Goal: Task Accomplishment & Management: Complete application form

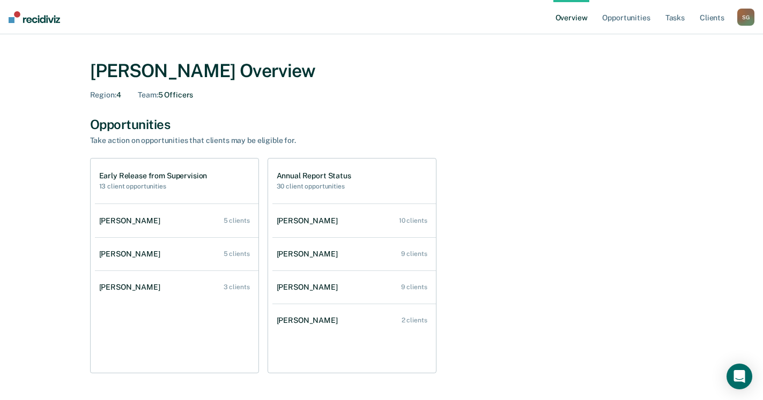
click at [42, 196] on div "[PERSON_NAME] Overview Region : 4 Team : 5 Officers Opportunities Take action o…" at bounding box center [381, 364] width 737 height 635
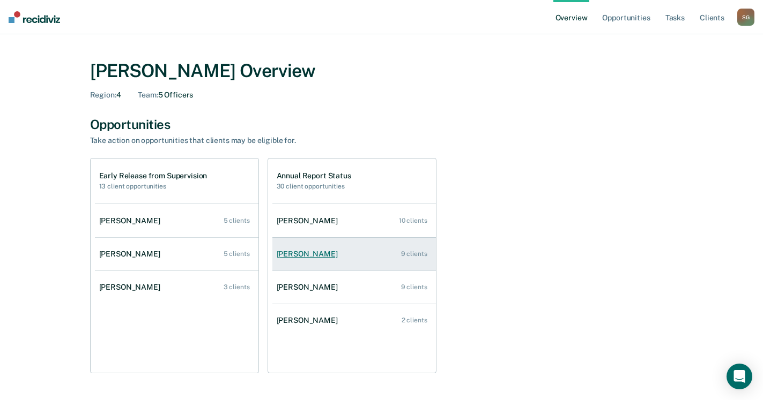
click at [297, 256] on div "[PERSON_NAME]" at bounding box center [309, 254] width 65 height 9
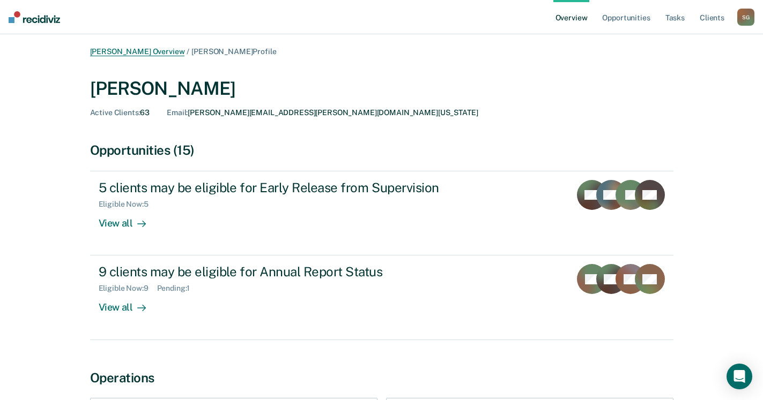
click at [138, 53] on link "[PERSON_NAME] Overview" at bounding box center [137, 51] width 95 height 9
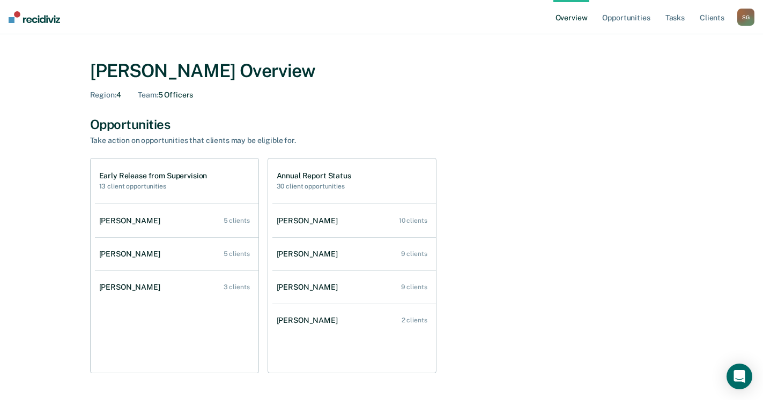
click at [702, 151] on div "[PERSON_NAME] Overview Region : 4 Team : 5 Officers Opportunities Take action o…" at bounding box center [381, 364] width 643 height 635
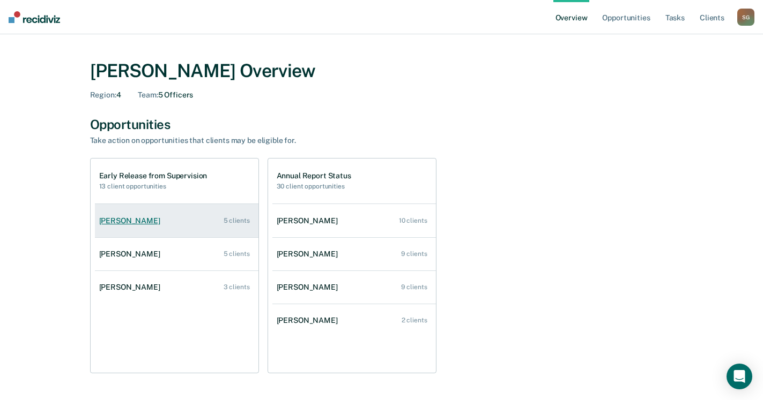
click at [122, 226] on link "[PERSON_NAME] 5 clients" at bounding box center [177, 221] width 164 height 31
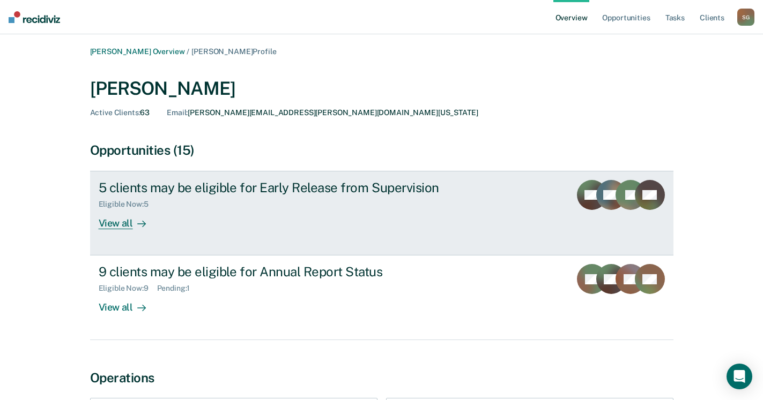
click at [122, 226] on div "View all" at bounding box center [129, 219] width 60 height 21
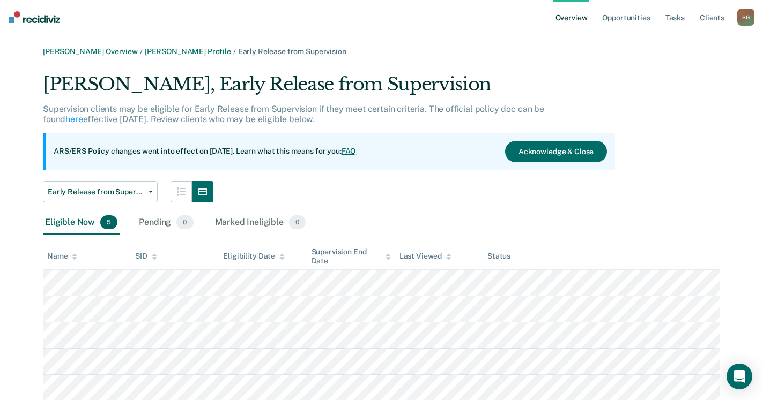
scroll to position [35, 0]
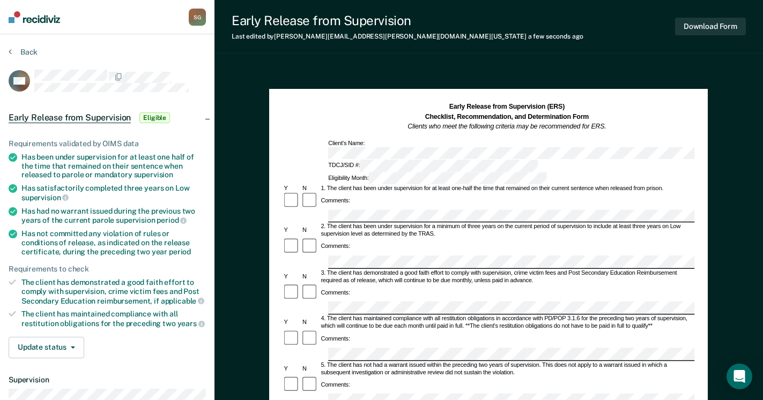
click at [298, 128] on div "Early Release from Supervision (ERS) Checklist, Recommendation, and Determinati…" at bounding box center [489, 117] width 412 height 30
click at [43, 347] on button "Update status" at bounding box center [47, 347] width 76 height 21
click at [235, 347] on div "Early Release from Supervision (ERS) Checklist, Recommendation, and Determinati…" at bounding box center [488, 405] width 548 height 678
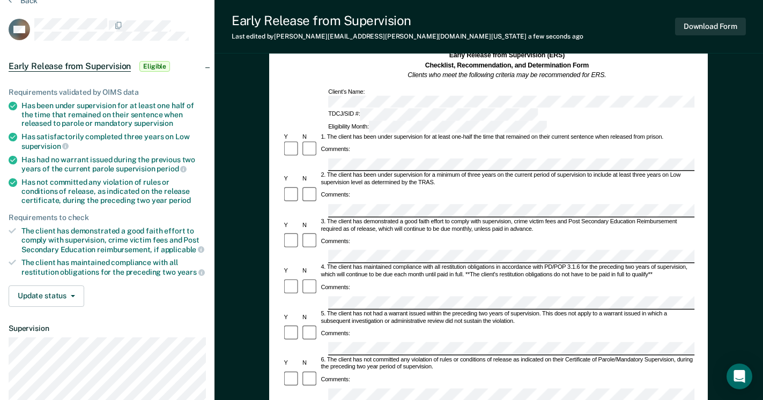
scroll to position [55, 0]
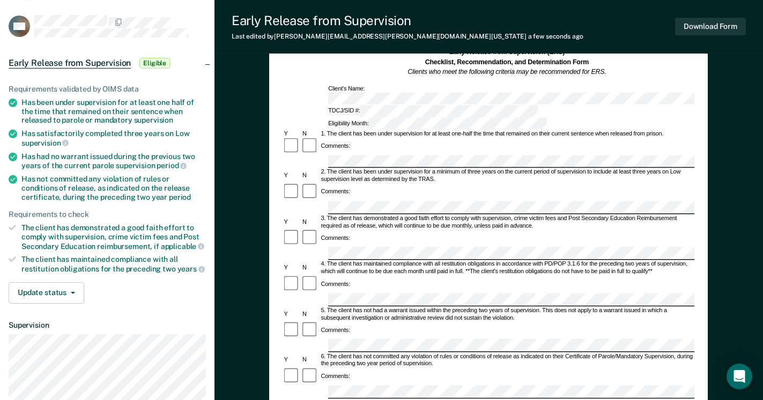
click at [359, 134] on form "Early Release from Supervision (ERS) Checklist, Recommendation, and Determinati…" at bounding box center [489, 386] width 412 height 677
click at [394, 276] on div "Comments:" at bounding box center [489, 284] width 412 height 17
click at [390, 276] on div "Comments:" at bounding box center [489, 284] width 412 height 17
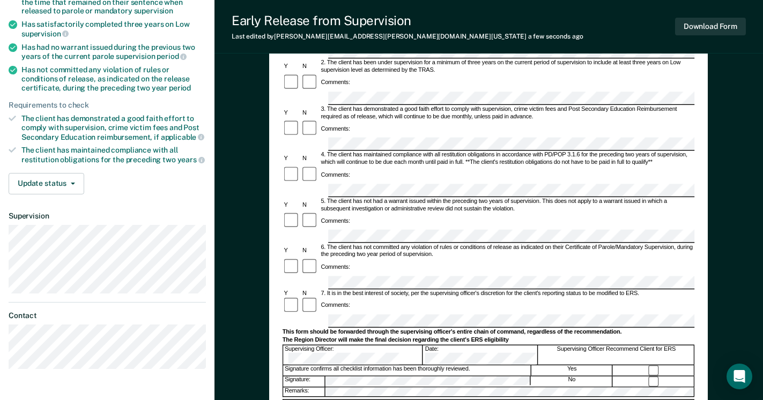
scroll to position [219, 0]
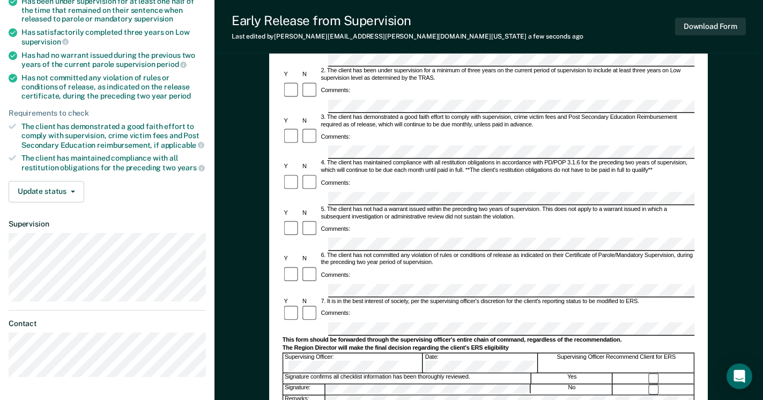
scroll to position [0, 0]
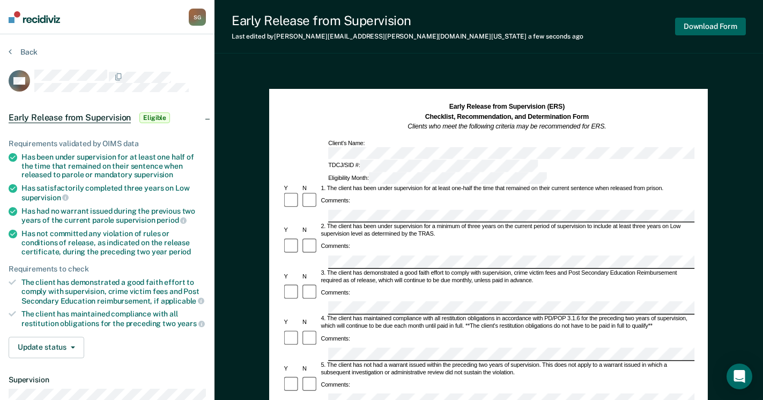
click at [713, 32] on button "Download Form" at bounding box center [710, 27] width 71 height 18
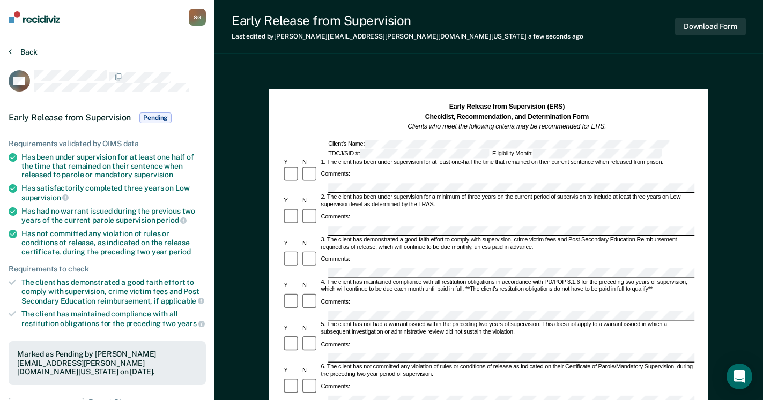
click at [24, 54] on button "Back" at bounding box center [23, 52] width 29 height 10
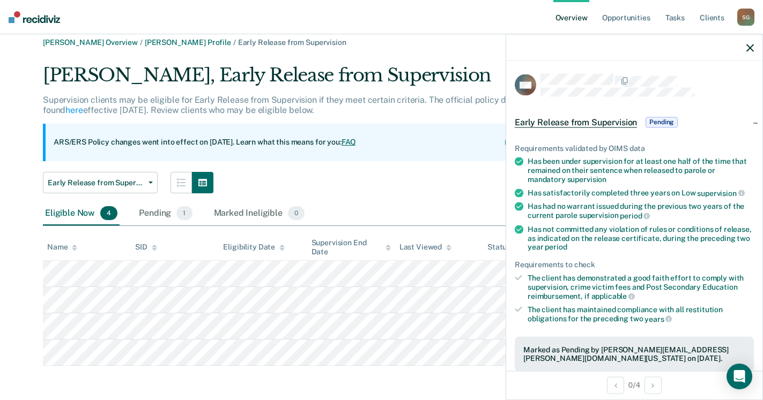
click at [751, 44] on button "button" at bounding box center [750, 47] width 8 height 9
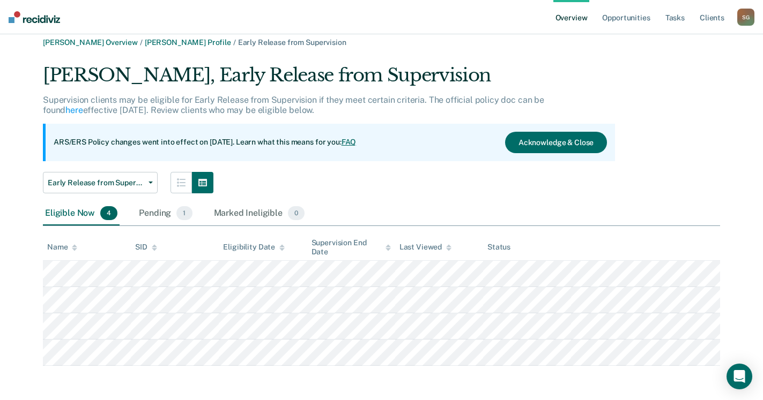
click at [23, 206] on div "[PERSON_NAME] Overview / [PERSON_NAME] Profile / Early Release from Supervision…" at bounding box center [381, 202] width 737 height 328
click at [155, 214] on div "Pending 1" at bounding box center [165, 214] width 57 height 24
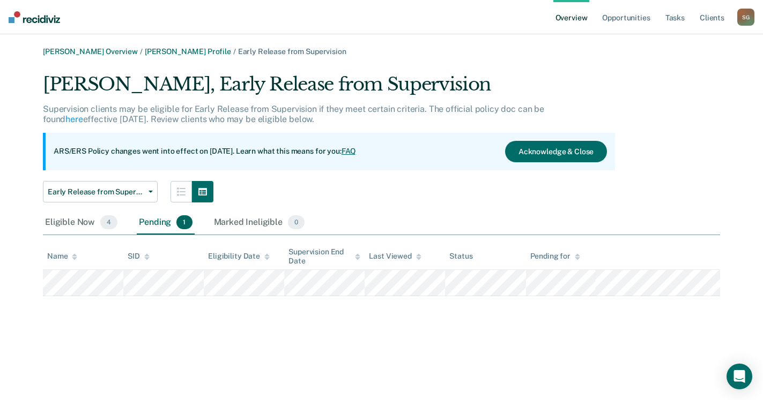
scroll to position [0, 0]
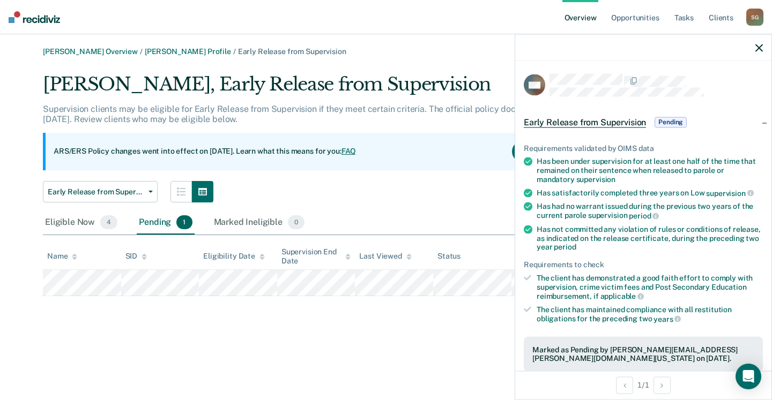
click at [759, 46] on icon "button" at bounding box center [759, 48] width 8 height 8
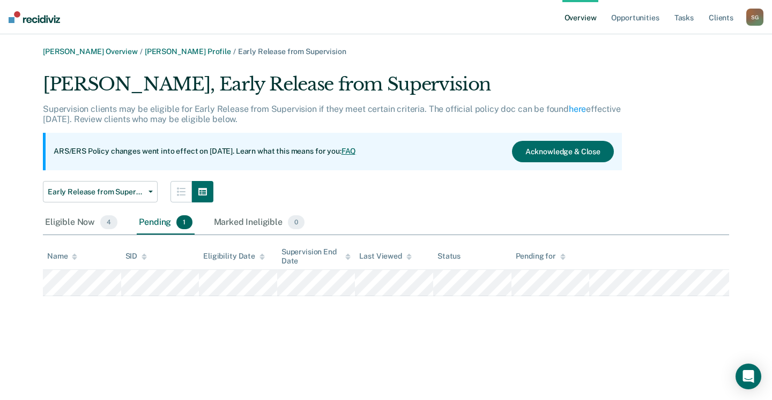
click at [61, 381] on main "[PERSON_NAME] Overview / [PERSON_NAME] Profile / Early Release from Supervision…" at bounding box center [386, 217] width 772 height 366
click at [176, 49] on link "[PERSON_NAME] Profile" at bounding box center [188, 51] width 86 height 9
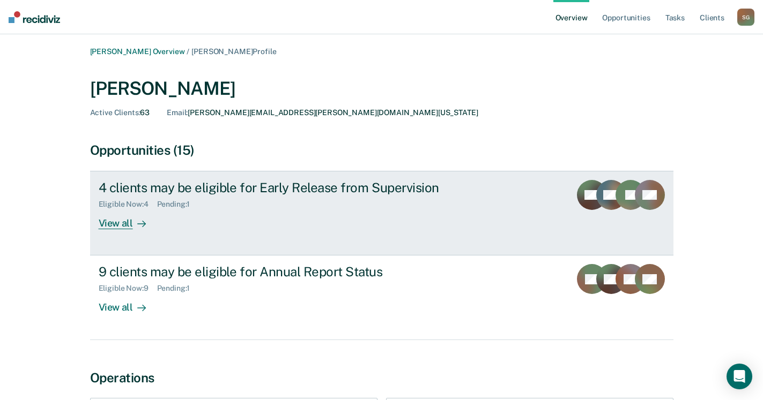
click at [160, 184] on div "4 clients may be eligible for Early Release from Supervision" at bounding box center [287, 188] width 376 height 16
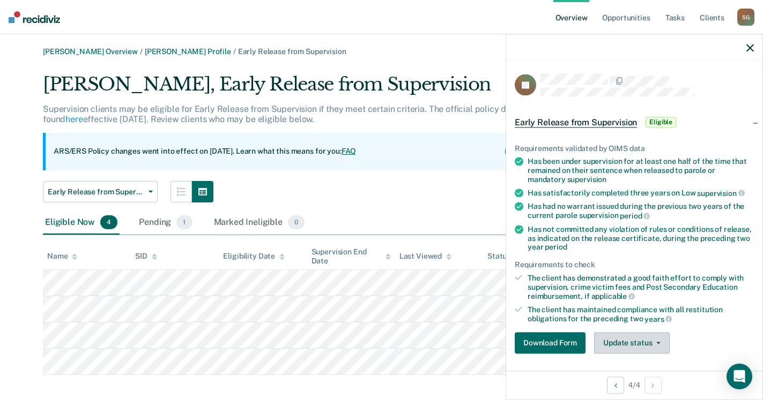
click at [628, 342] on button "Update status" at bounding box center [632, 342] width 76 height 21
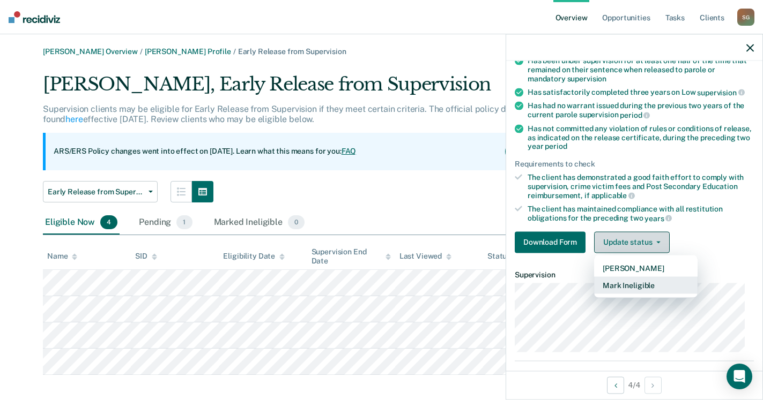
scroll to position [122, 0]
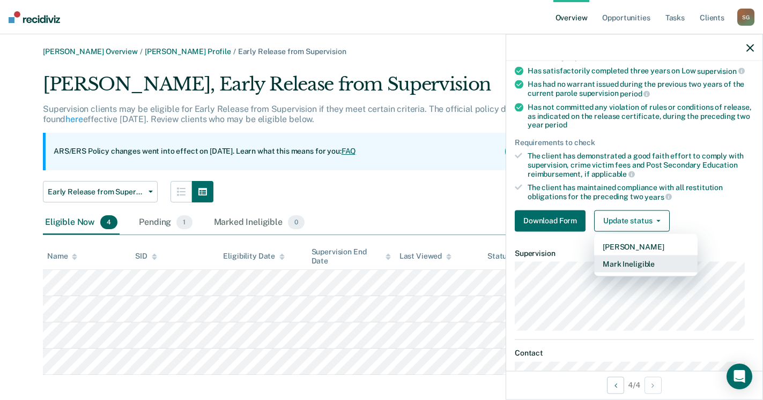
click at [631, 265] on button "Mark Ineligible" at bounding box center [645, 263] width 103 height 17
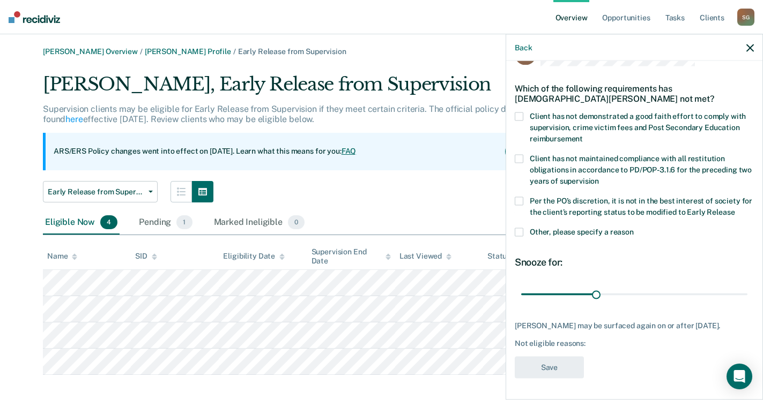
scroll to position [29, 0]
click at [520, 235] on span at bounding box center [519, 233] width 9 height 9
click at [634, 229] on input "Other, please specify a reason" at bounding box center [634, 229] width 0 height 0
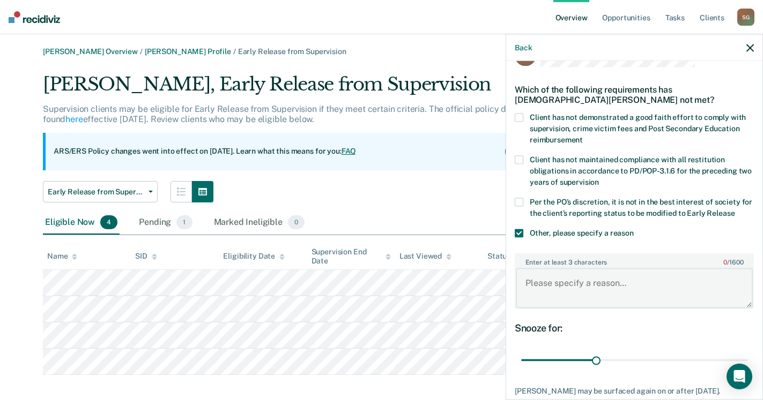
click at [582, 290] on textarea "Enter at least 3 characters 0 / 1600" at bounding box center [634, 289] width 237 height 40
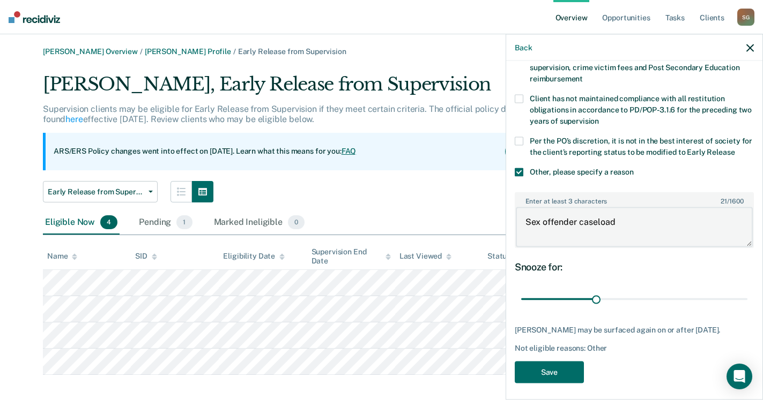
scroll to position [94, 0]
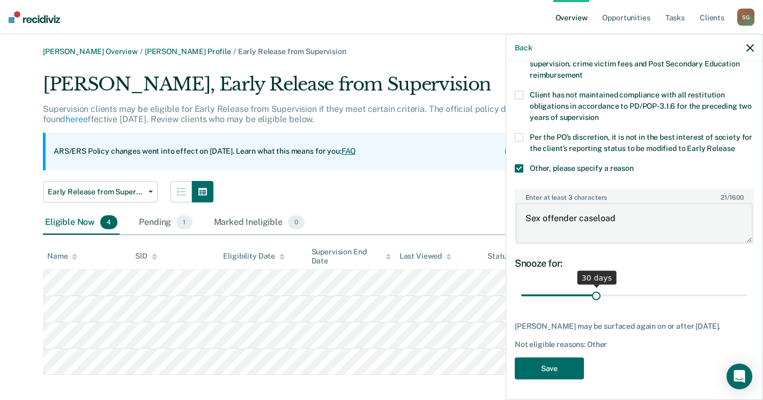
type textarea "Sex offender caseload"
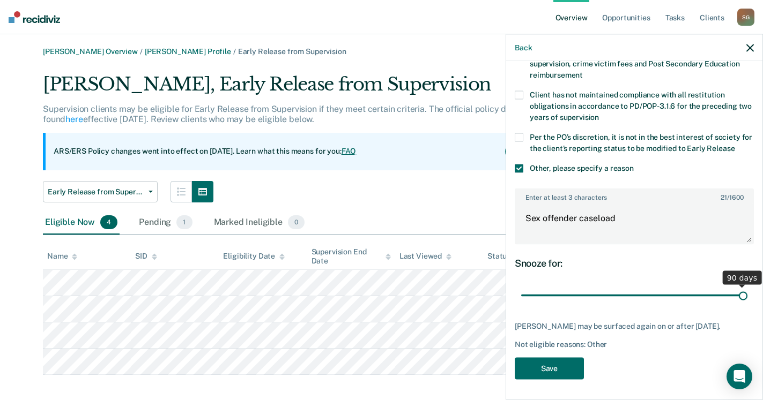
drag, startPoint x: 592, startPoint y: 294, endPoint x: 750, endPoint y: 292, distance: 157.6
type input "90"
click at [747, 292] on input "range" at bounding box center [634, 295] width 226 height 19
click at [566, 373] on button "Save" at bounding box center [549, 369] width 69 height 22
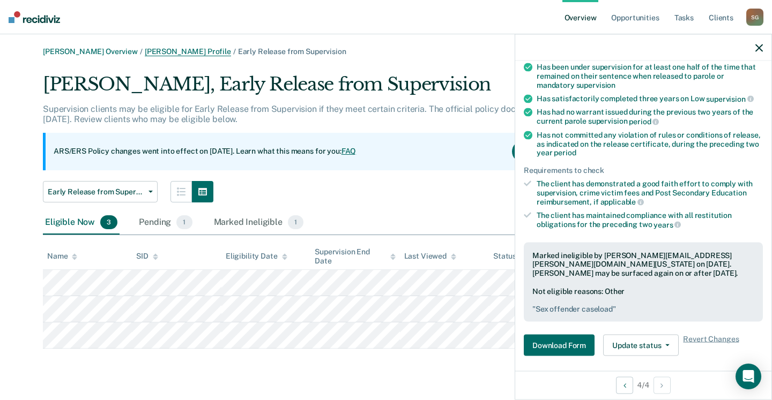
click at [188, 51] on link "[PERSON_NAME] Profile" at bounding box center [188, 51] width 86 height 9
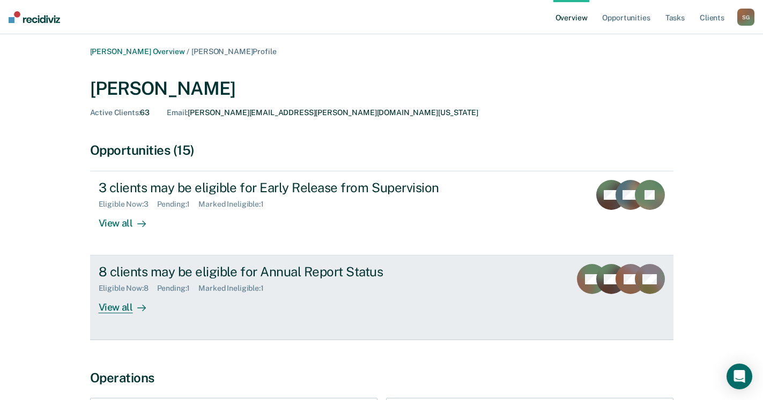
click at [167, 270] on div "8 clients may be eligible for Annual Report Status" at bounding box center [287, 272] width 376 height 16
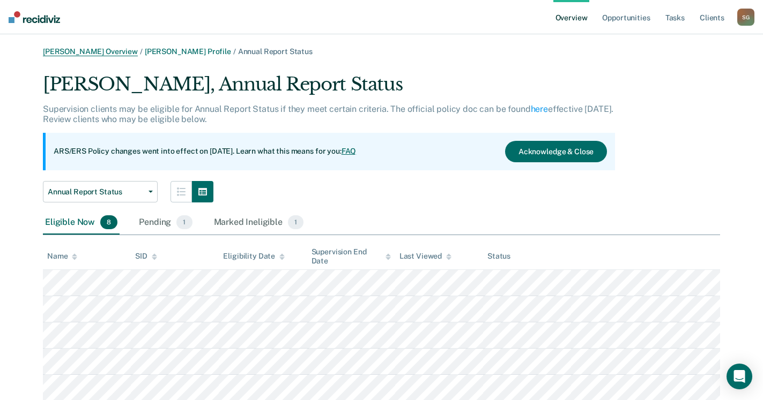
click at [103, 49] on link "[PERSON_NAME] Overview" at bounding box center [90, 51] width 95 height 9
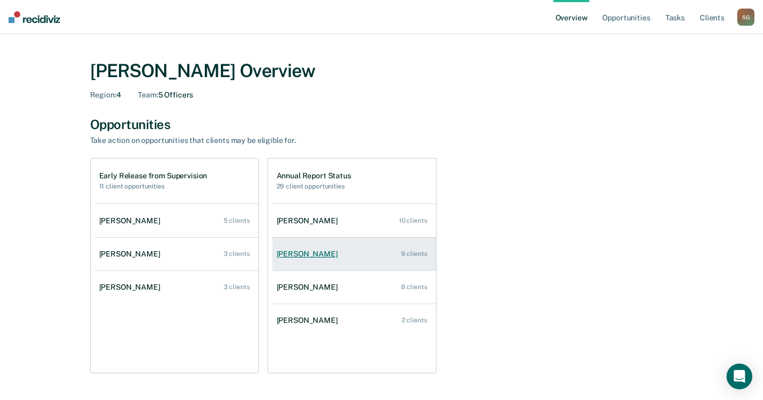
click at [303, 250] on div "[PERSON_NAME]" at bounding box center [309, 254] width 65 height 9
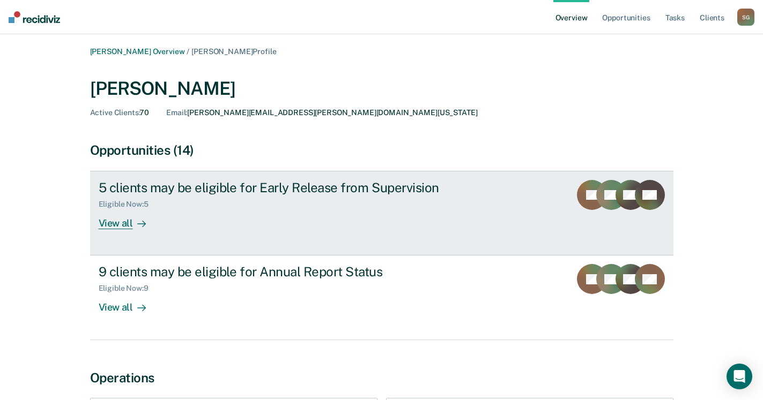
click at [228, 184] on div "5 clients may be eligible for Early Release from Supervision" at bounding box center [287, 188] width 376 height 16
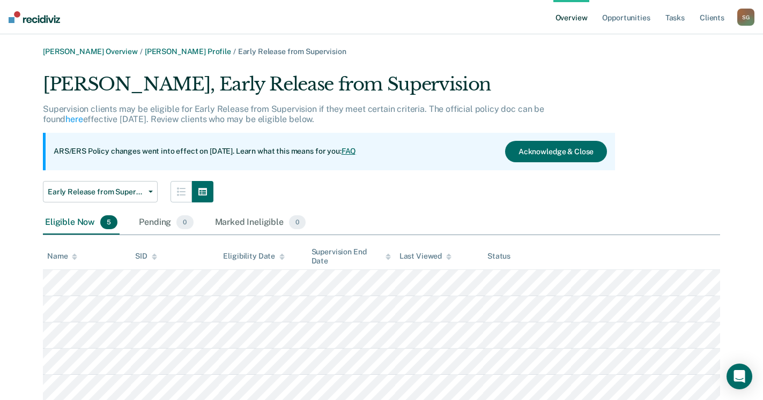
scroll to position [35, 0]
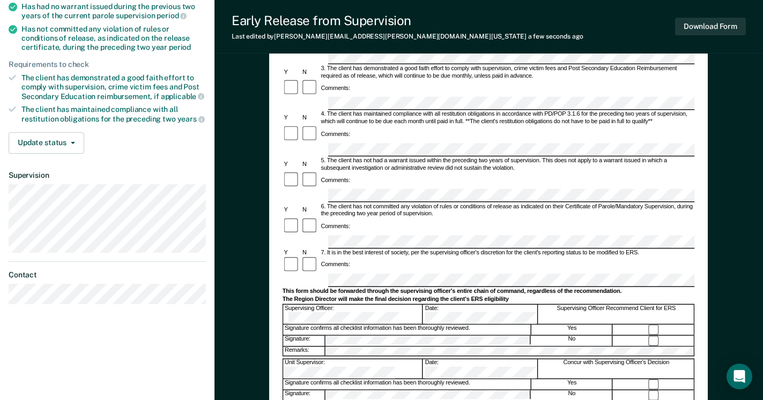
scroll to position [219, 0]
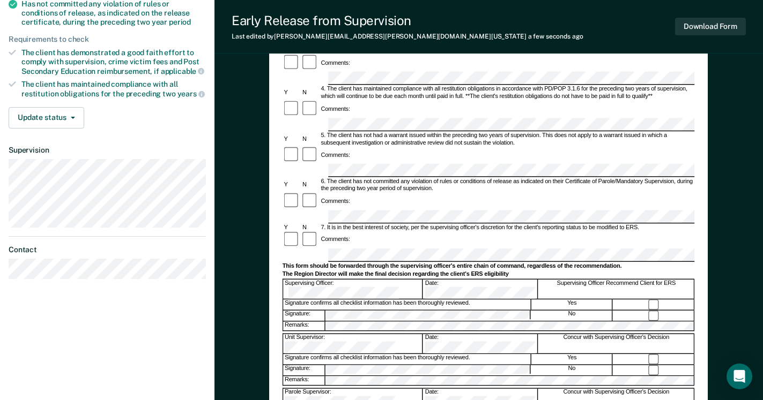
scroll to position [273, 0]
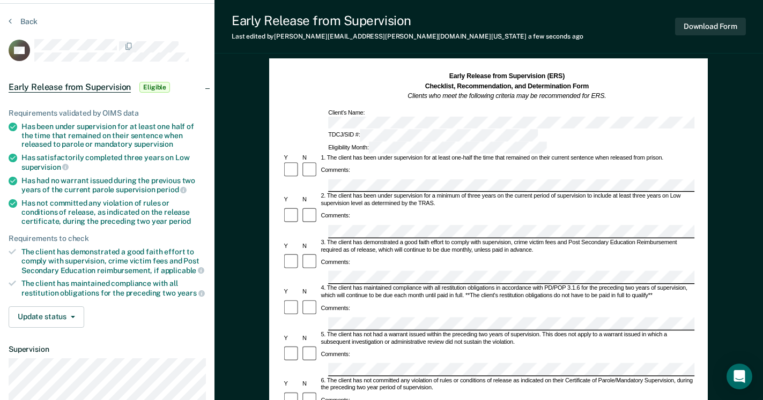
scroll to position [16, 0]
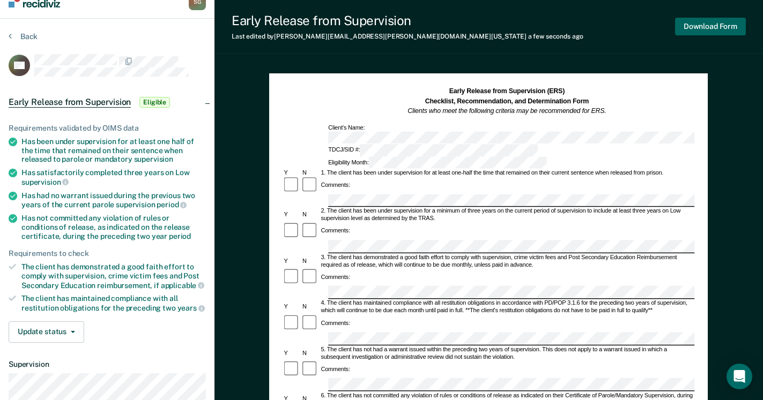
click at [702, 22] on button "Download Form" at bounding box center [710, 27] width 71 height 18
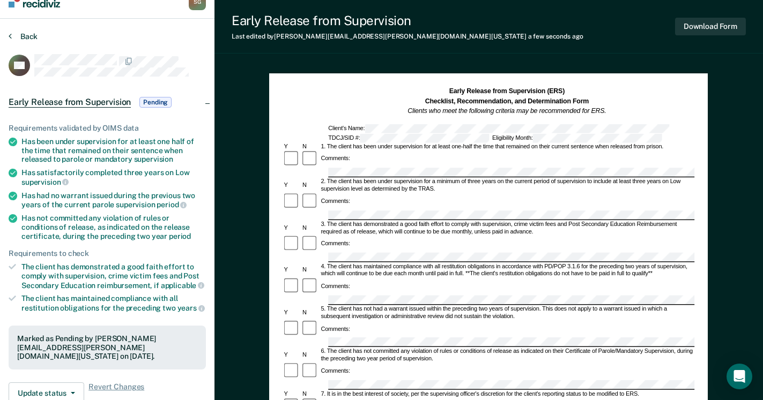
click at [31, 38] on button "Back" at bounding box center [23, 37] width 29 height 10
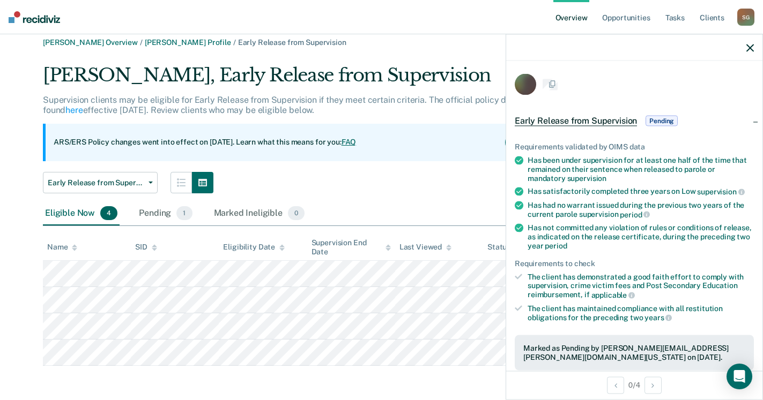
scroll to position [9, 0]
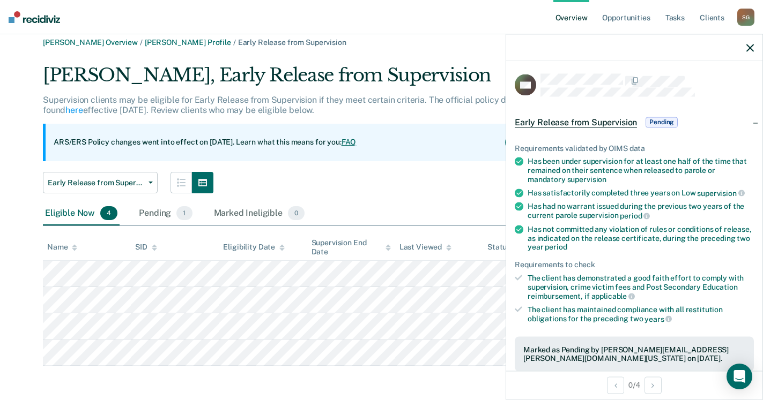
click at [9, 190] on main "[PERSON_NAME] Overview / [PERSON_NAME] Profile / Early Release from Supervision…" at bounding box center [381, 212] width 763 height 375
click at [753, 47] on icon "button" at bounding box center [750, 48] width 8 height 8
